Goal: Transaction & Acquisition: Obtain resource

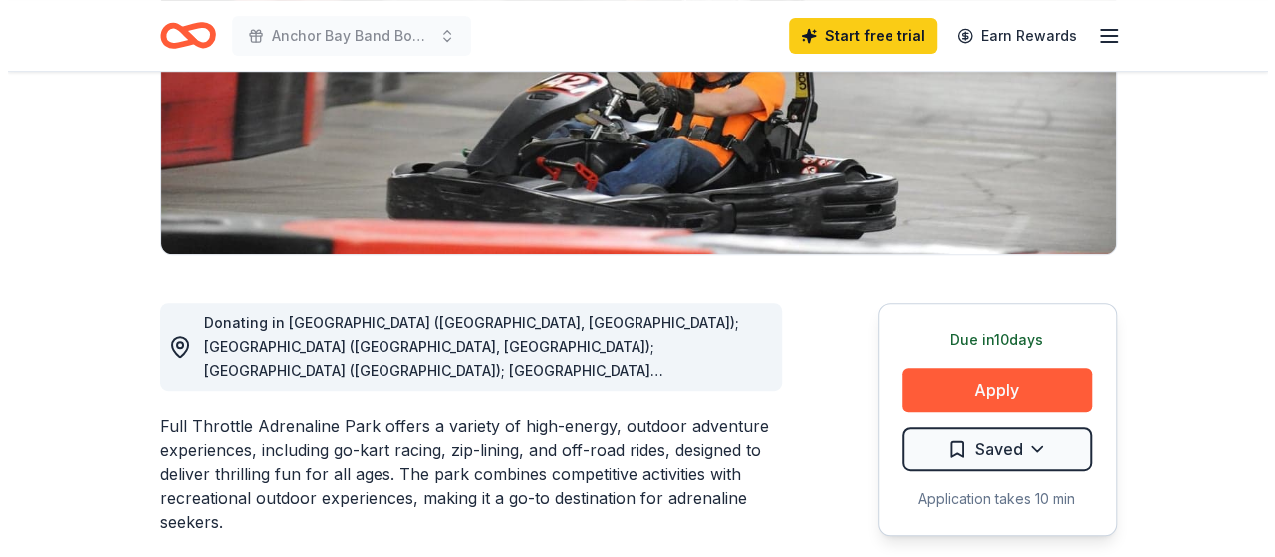
scroll to position [398, 0]
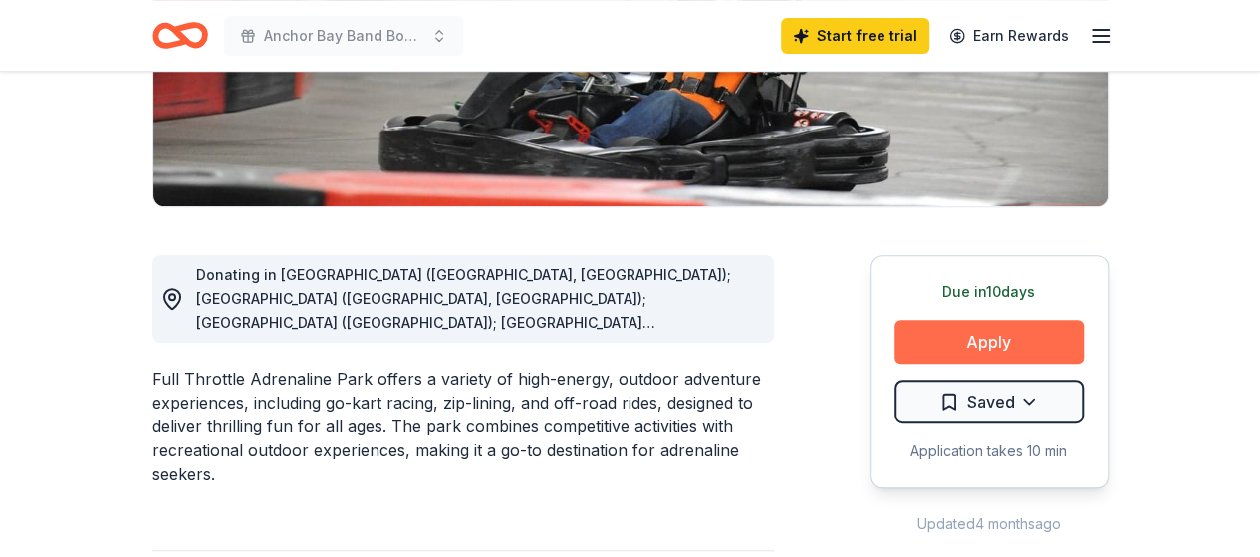
click at [973, 330] on button "Apply" at bounding box center [988, 342] width 189 height 44
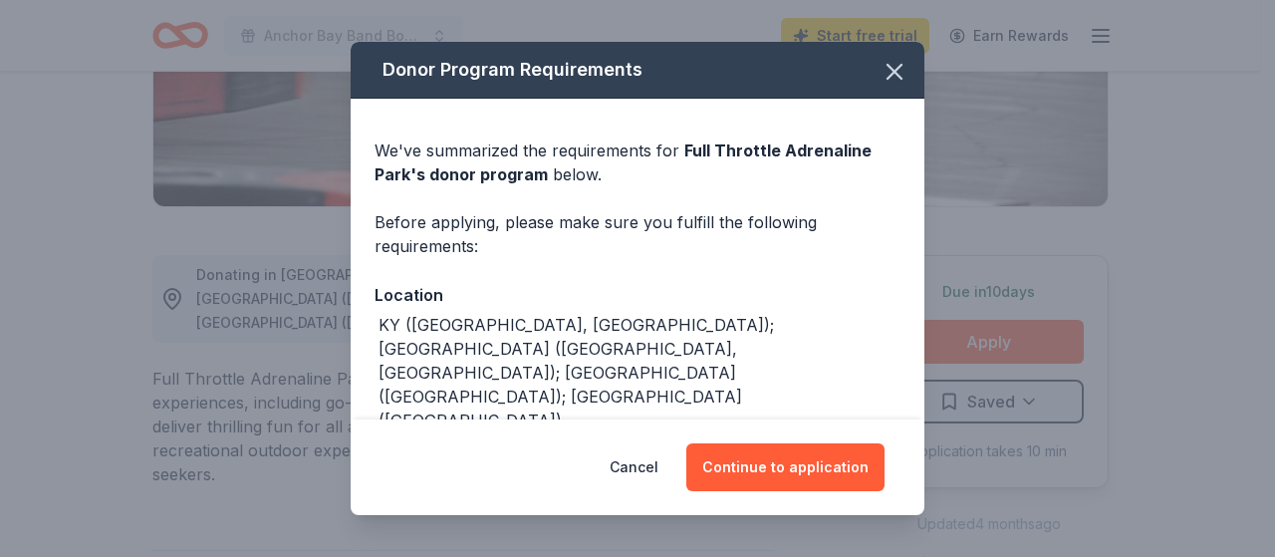
scroll to position [46, 0]
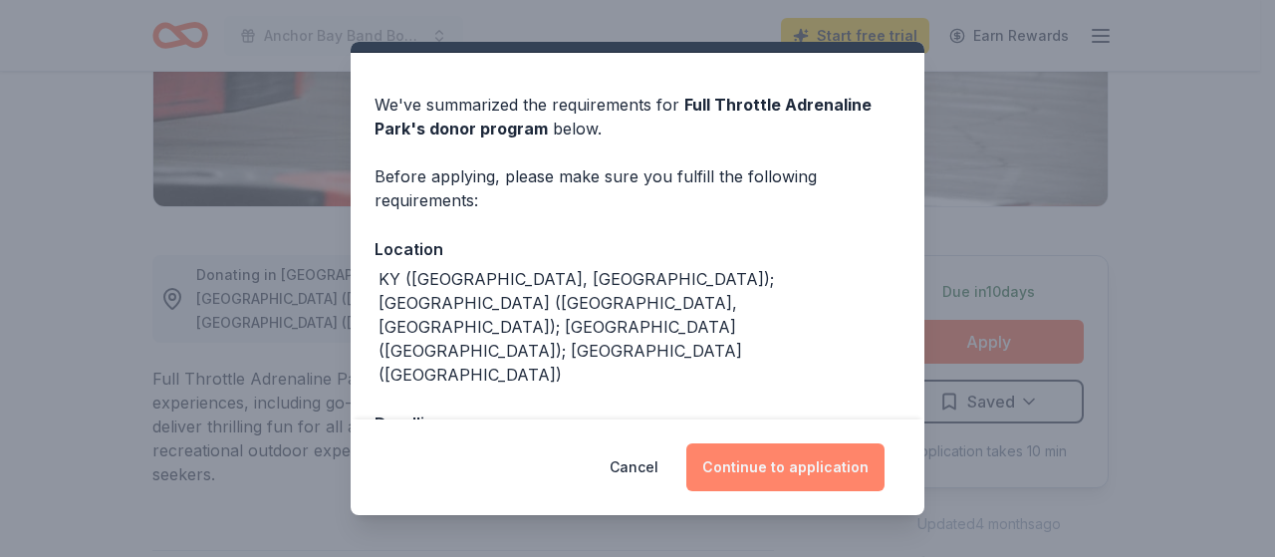
click at [808, 464] on button "Continue to application" at bounding box center [785, 467] width 198 height 48
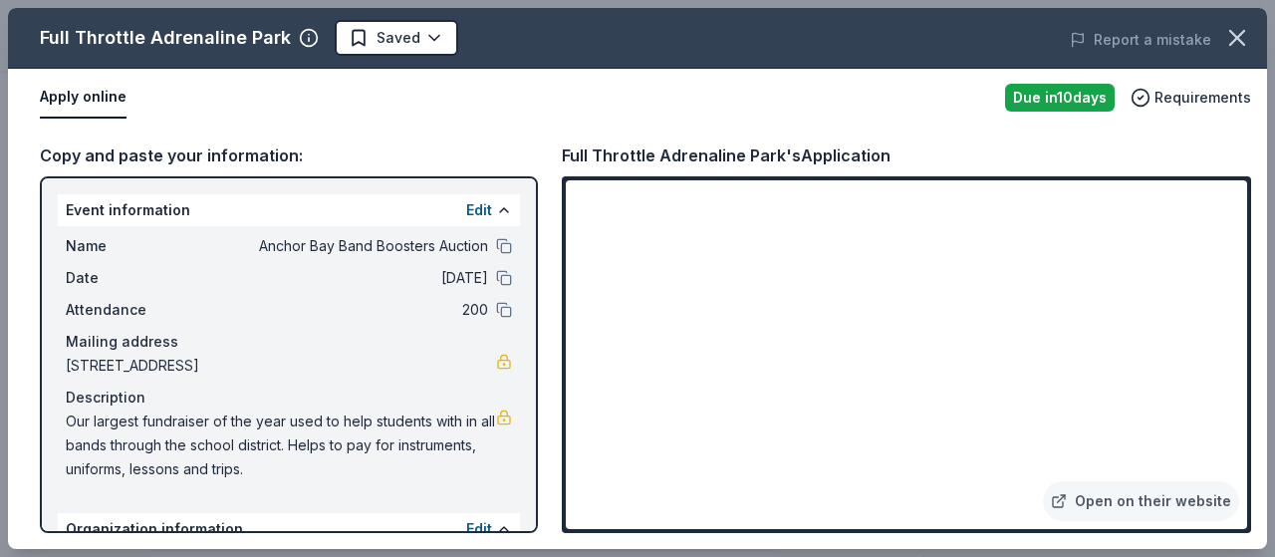
drag, startPoint x: 359, startPoint y: 467, endPoint x: 75, endPoint y: 411, distance: 289.3
click at [75, 411] on span "Our largest fundraiser of the year used to help students with in all bands thro…" at bounding box center [281, 445] width 430 height 72
click at [94, 425] on span "Our largest fundraiser of the year used to help students with in all bands thro…" at bounding box center [281, 445] width 430 height 72
click at [94, 426] on span "Our largest fundraiser of the year used to help students with in all bands thro…" at bounding box center [281, 445] width 430 height 72
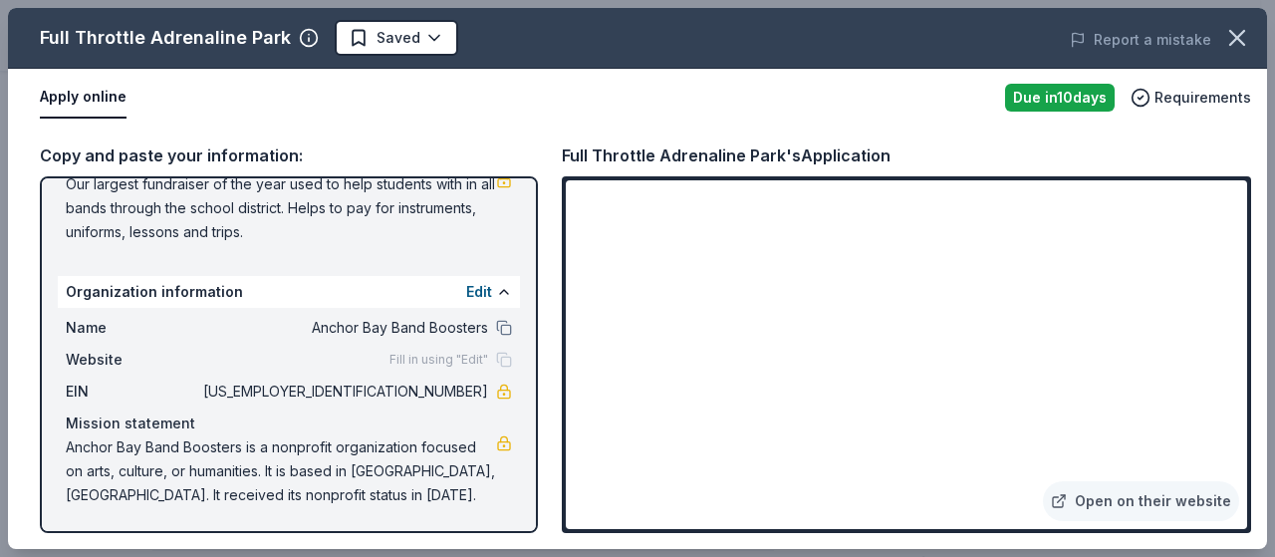
scroll to position [0, 0]
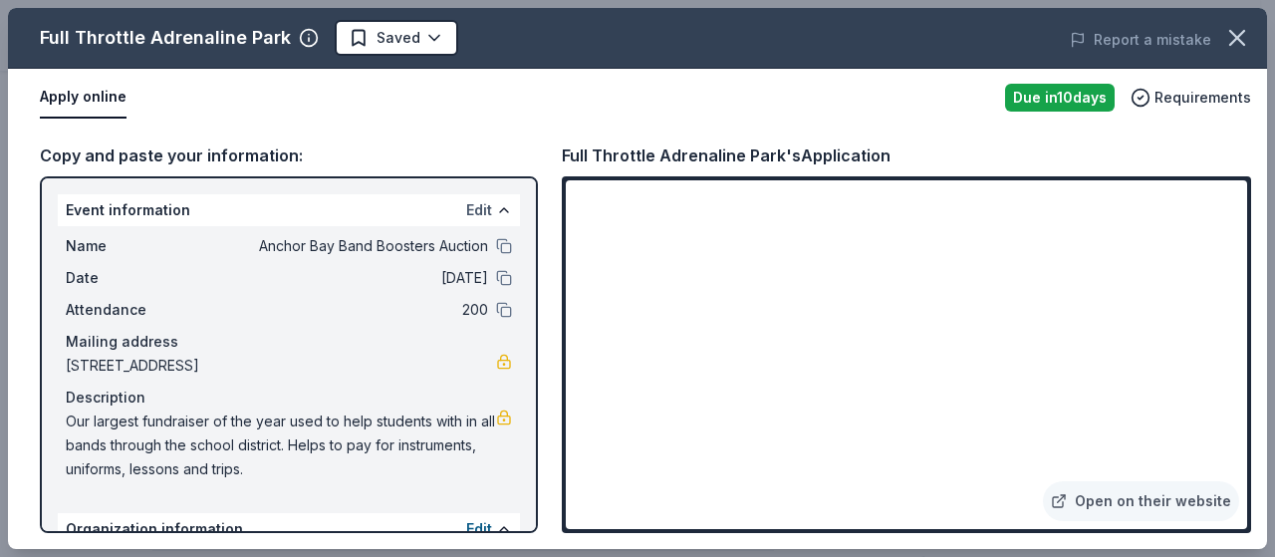
click at [467, 209] on button "Edit" at bounding box center [479, 210] width 26 height 24
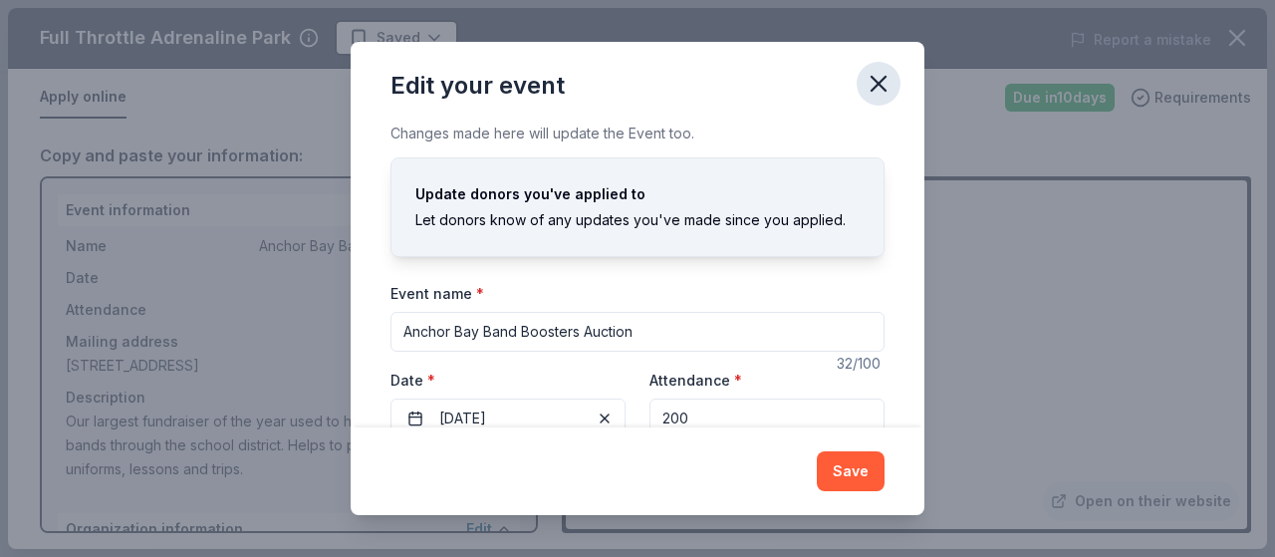
click at [881, 77] on icon "button" at bounding box center [879, 84] width 28 height 28
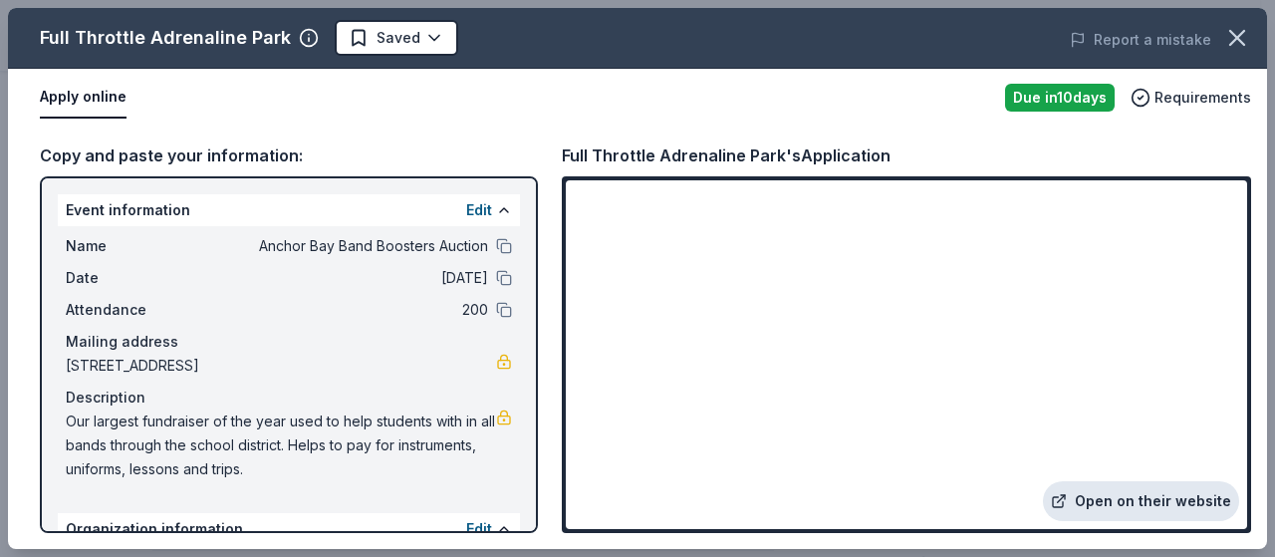
click at [1162, 502] on link "Open on their website" at bounding box center [1141, 501] width 196 height 40
drag, startPoint x: 349, startPoint y: 481, endPoint x: 214, endPoint y: 449, distance: 138.2
click at [214, 449] on span "Our largest fundraiser of the year used to help students with in all bands thro…" at bounding box center [281, 445] width 430 height 72
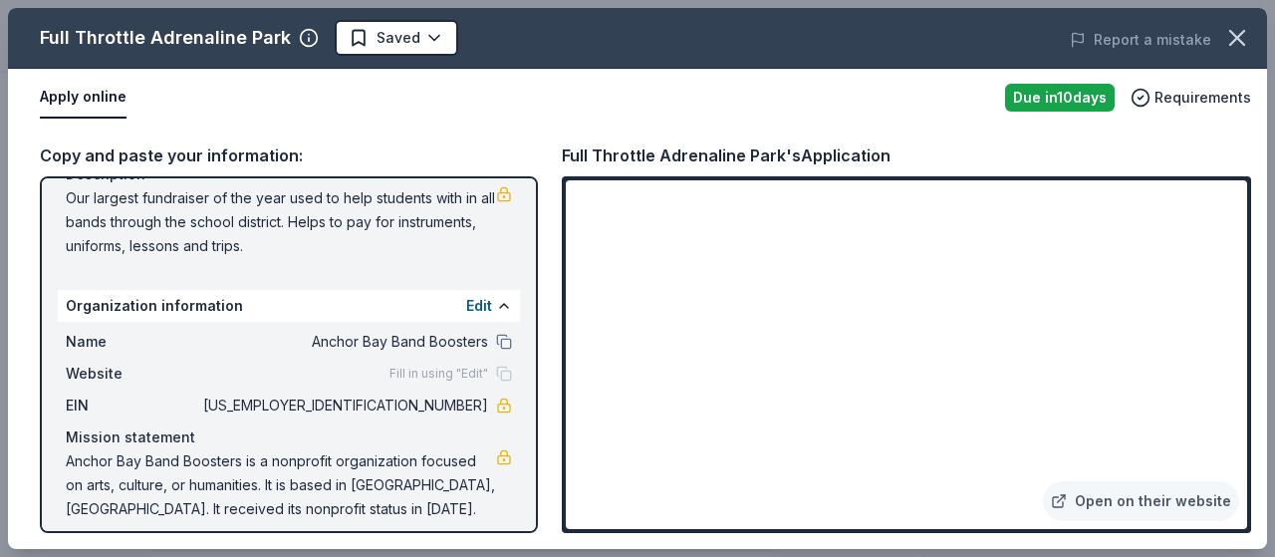
scroll to position [237, 0]
